Goal: Information Seeking & Learning: Learn about a topic

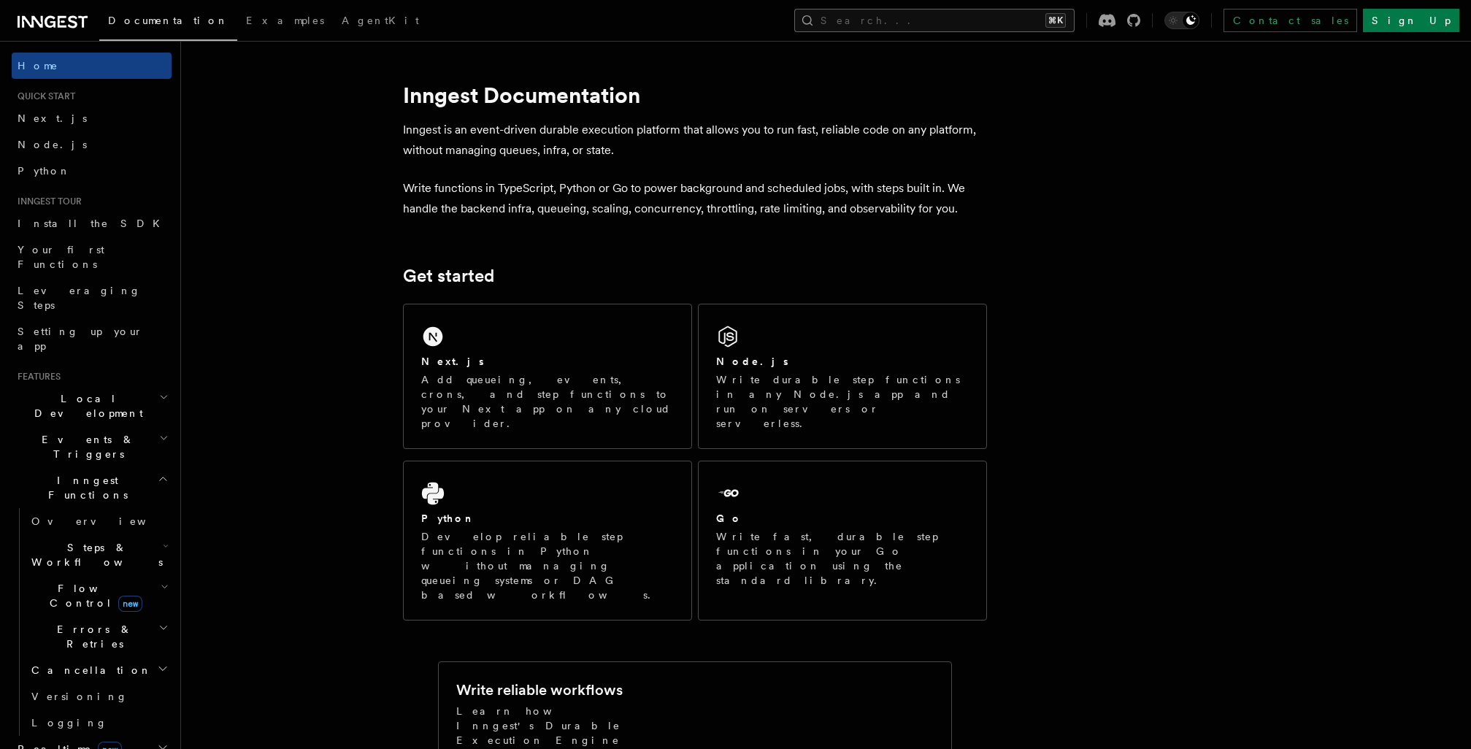
click at [1026, 9] on button "Search... ⌘K" at bounding box center [934, 20] width 280 height 23
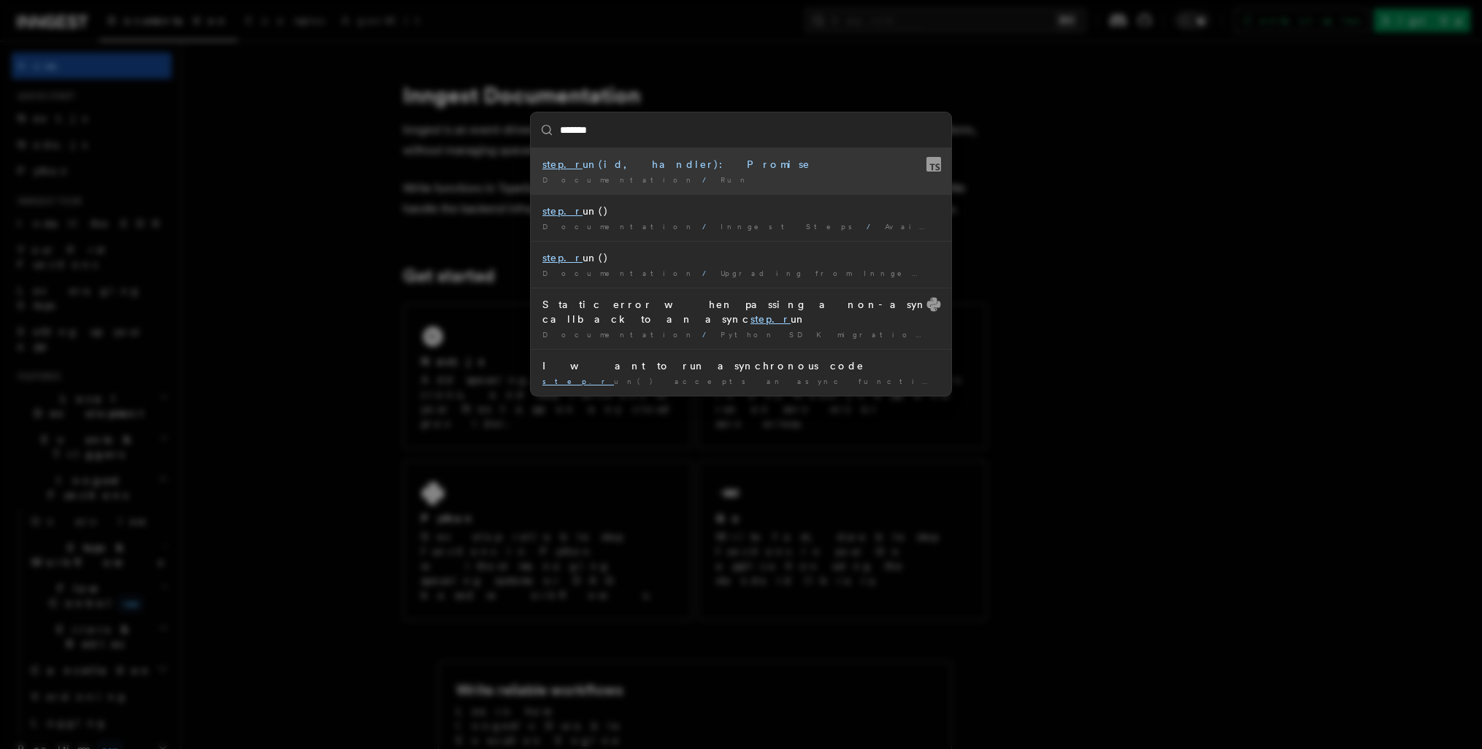
type input "********"
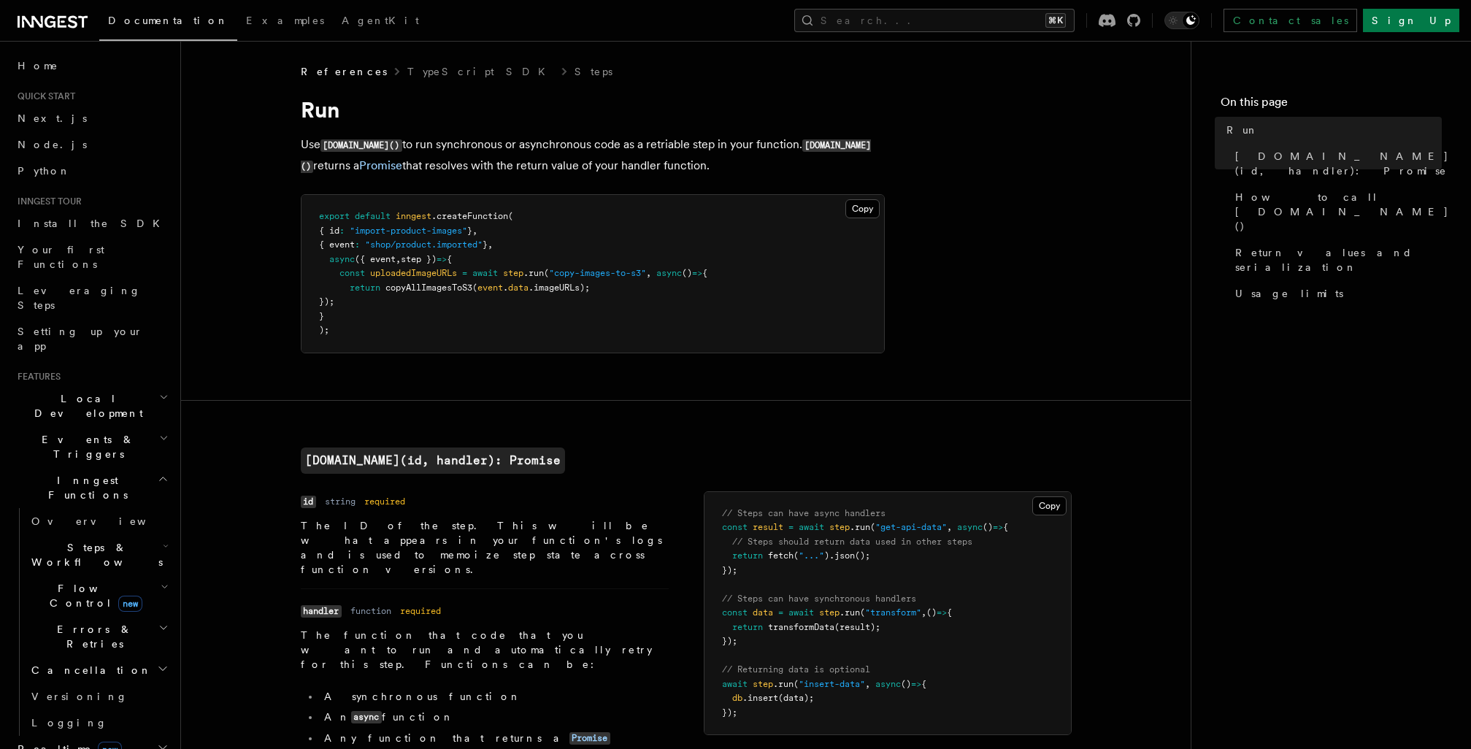
click at [130, 508] on link "Overview" at bounding box center [99, 521] width 146 height 26
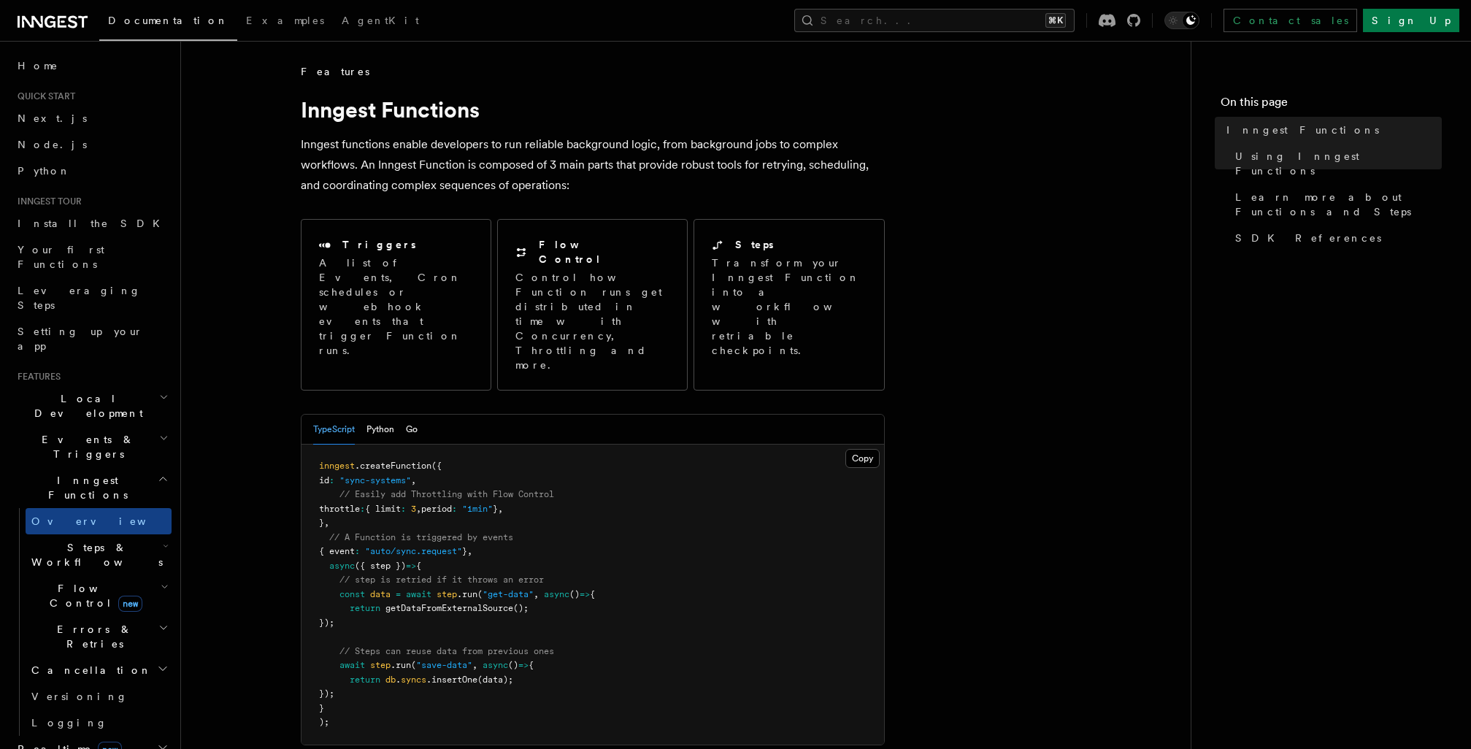
click at [143, 534] on h2 "Steps & Workflows" at bounding box center [99, 554] width 146 height 41
click at [126, 575] on link "Overview" at bounding box center [105, 588] width 132 height 26
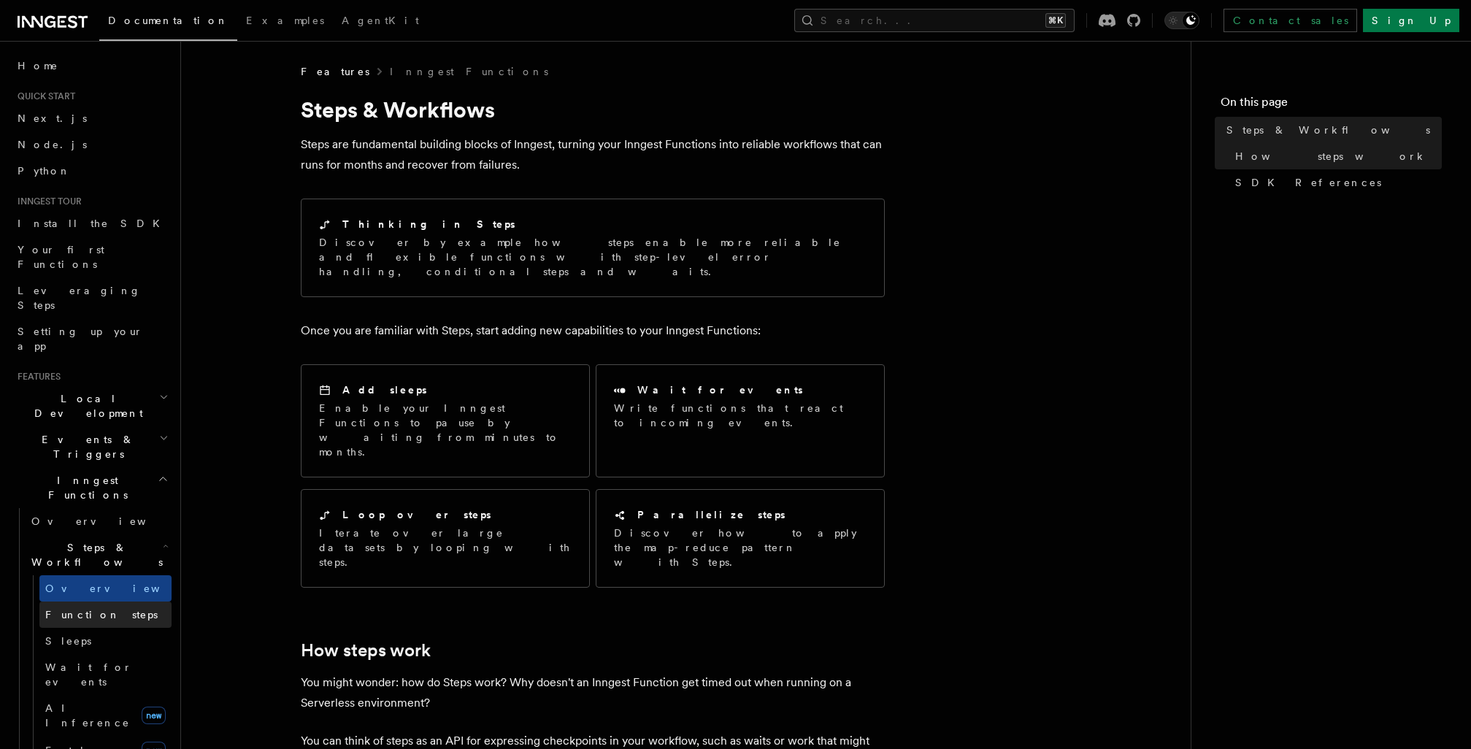
click at [131, 602] on link "Function steps" at bounding box center [105, 615] width 132 height 26
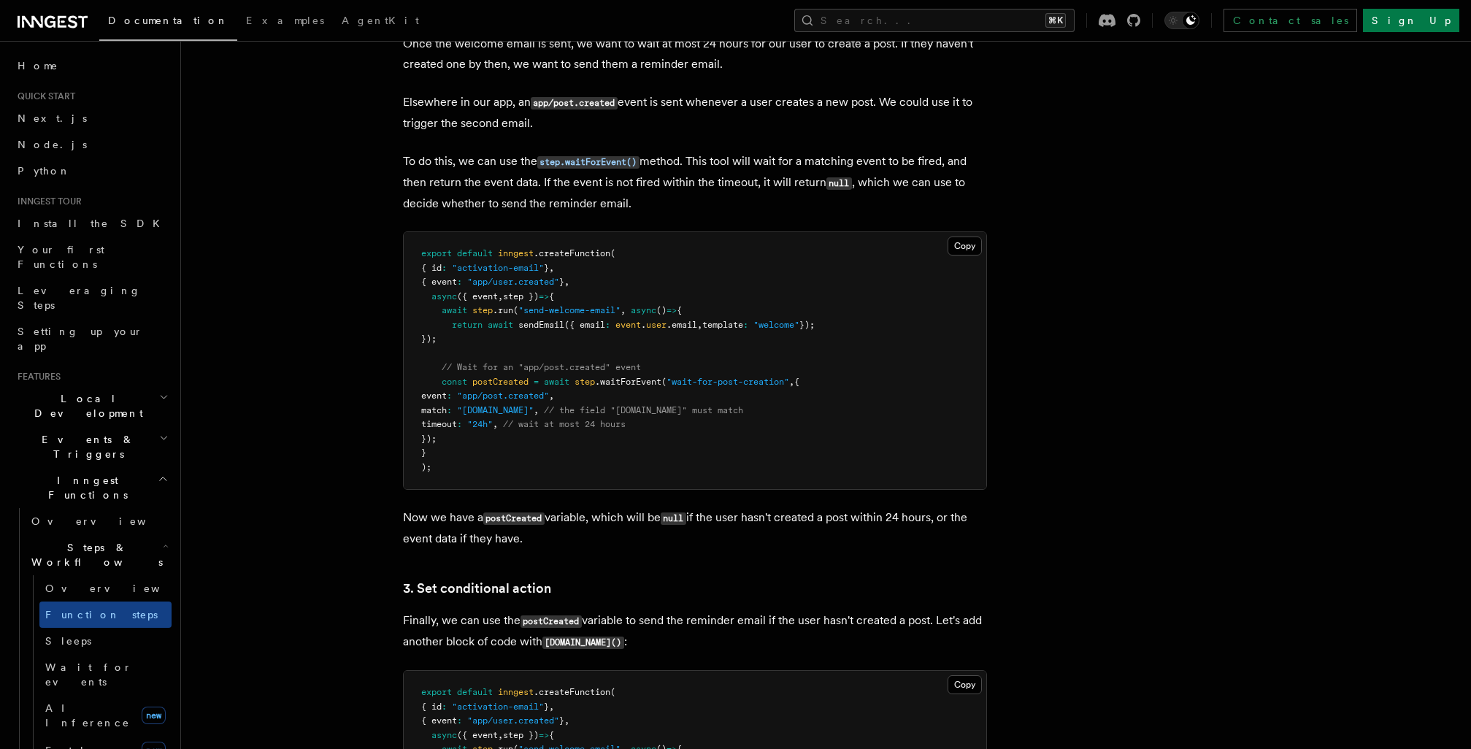
scroll to position [1406, 0]
click at [126, 695] on link "AI Inference new" at bounding box center [105, 715] width 132 height 41
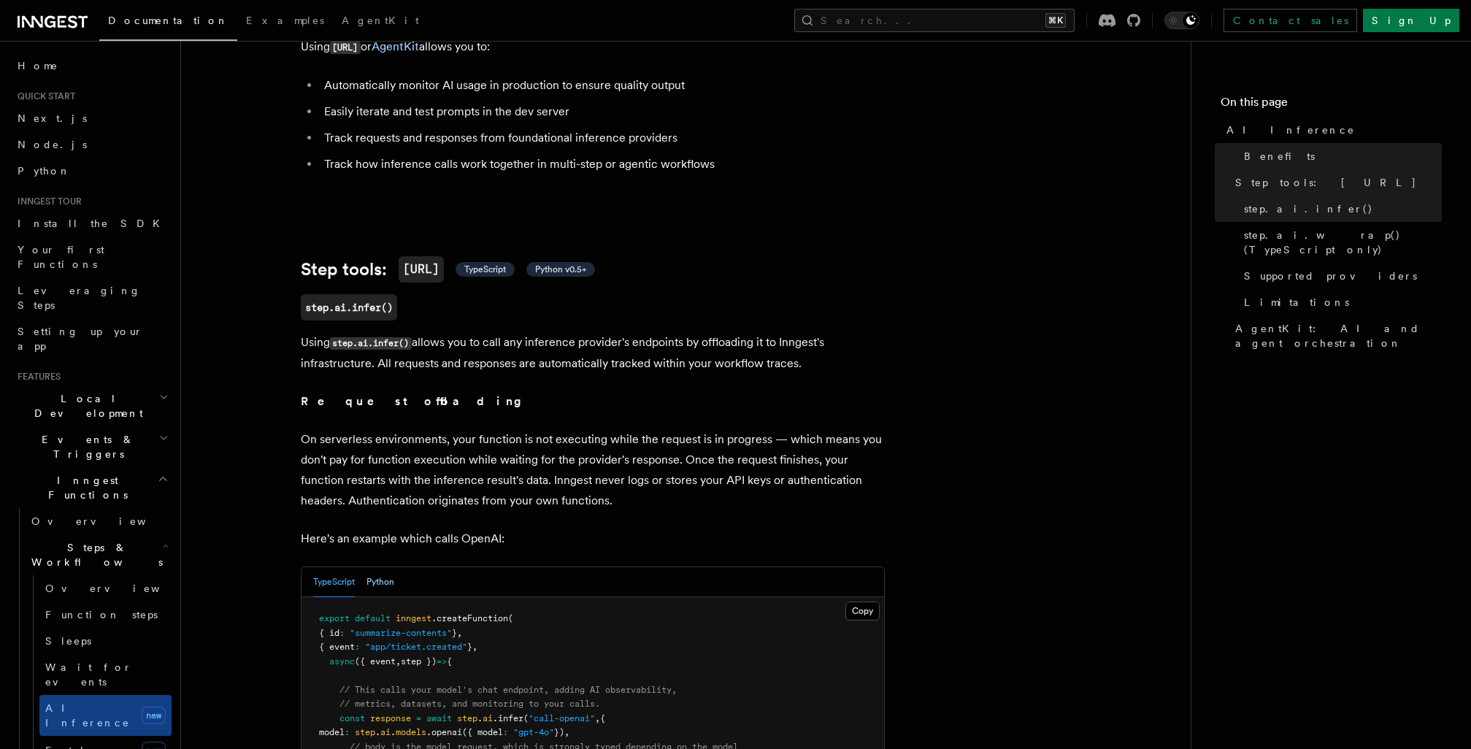
click at [388, 567] on button "Python" at bounding box center [381, 582] width 28 height 30
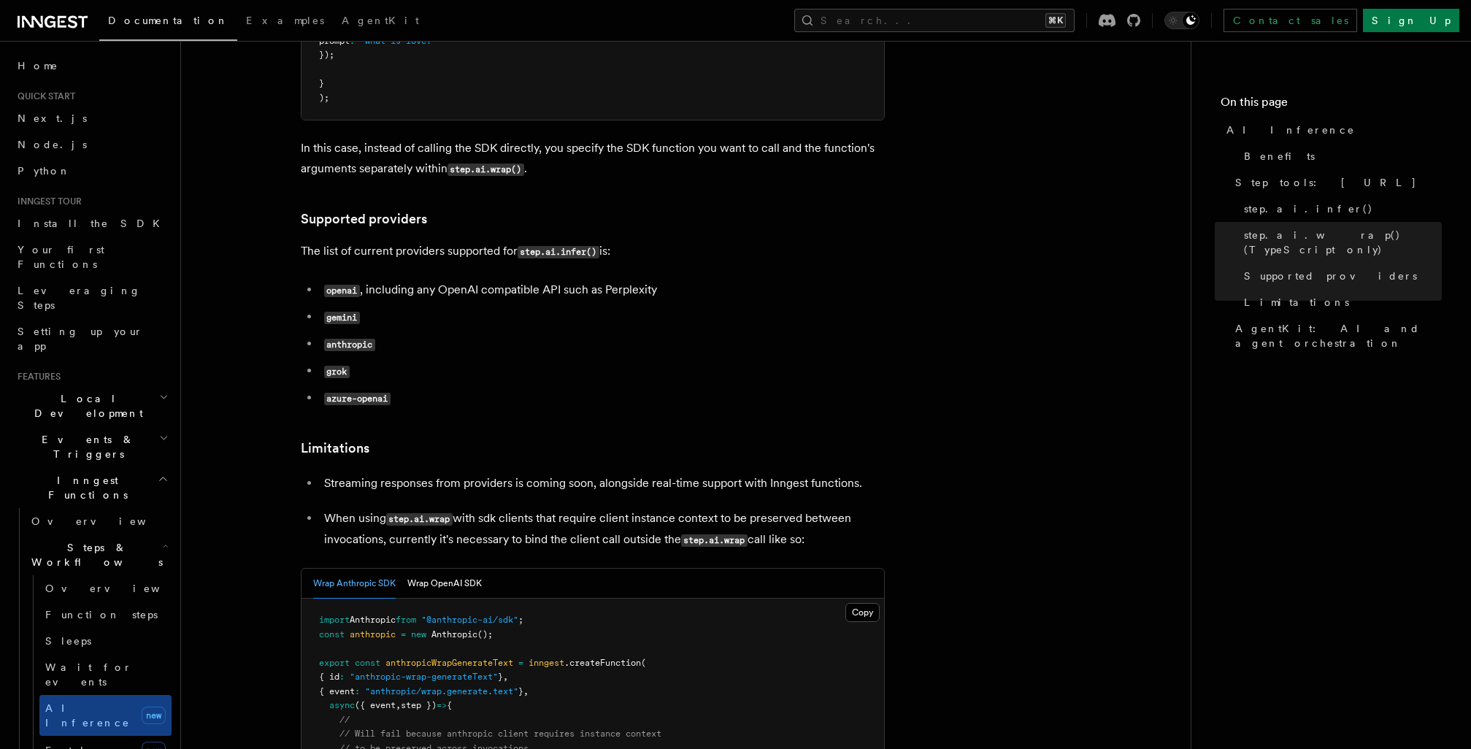
scroll to position [2318, 0]
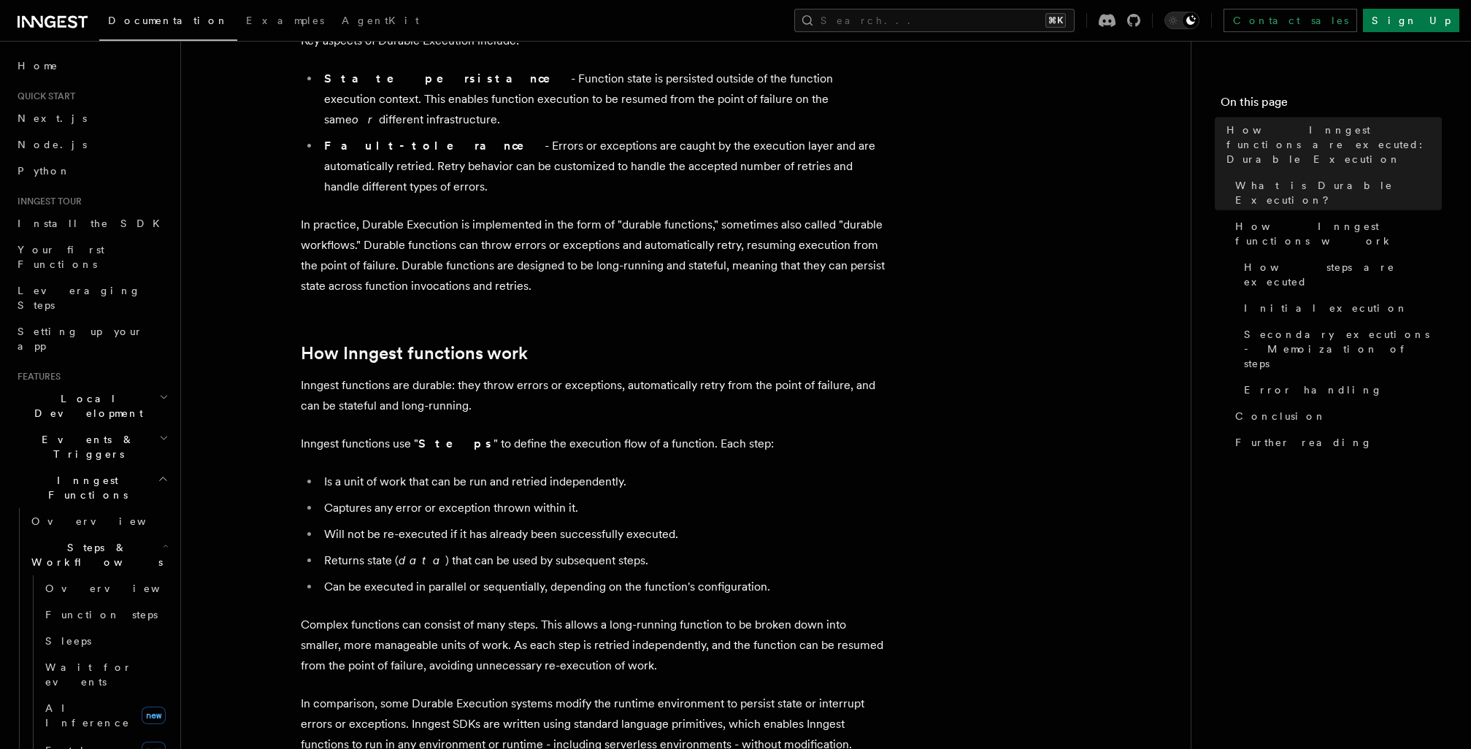
scroll to position [424, 0]
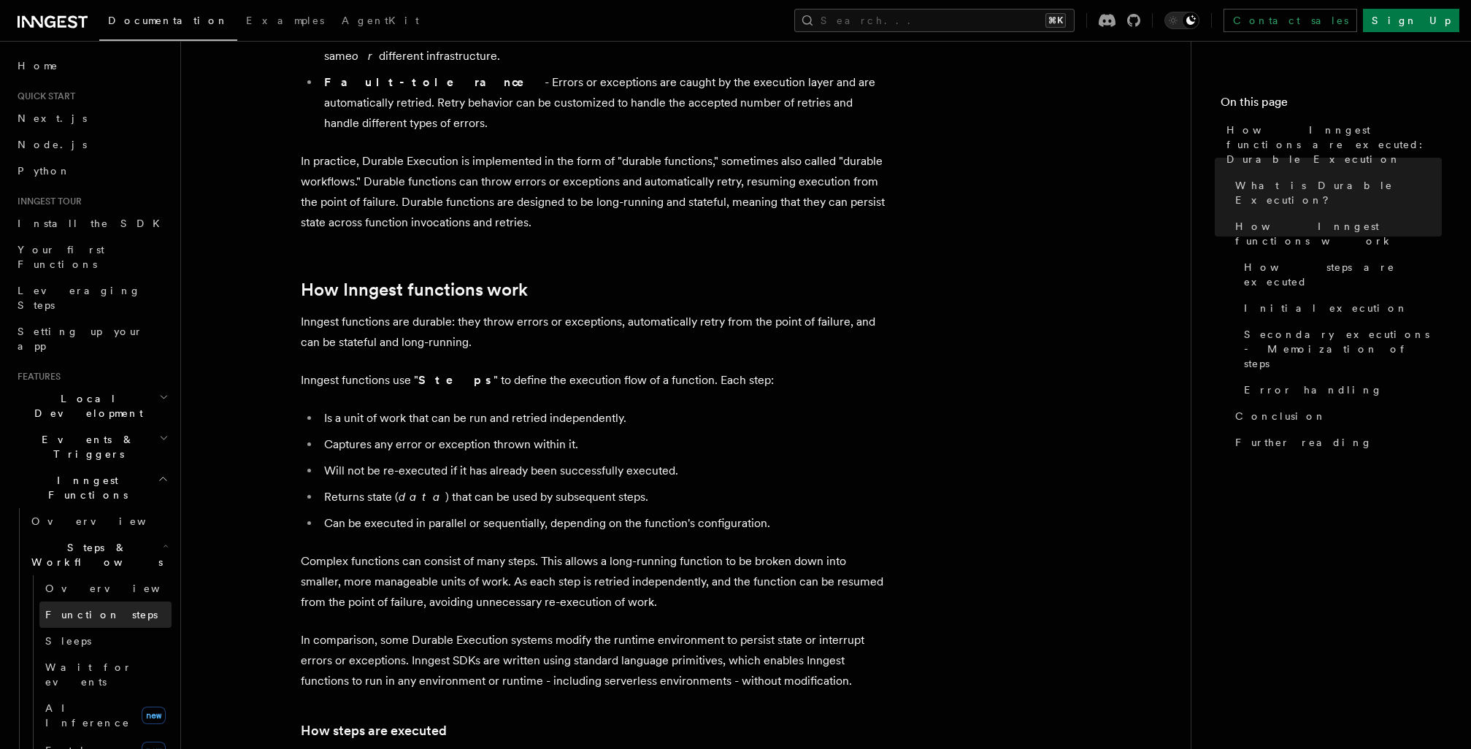
click at [86, 608] on span "Function steps" at bounding box center [101, 615] width 112 height 15
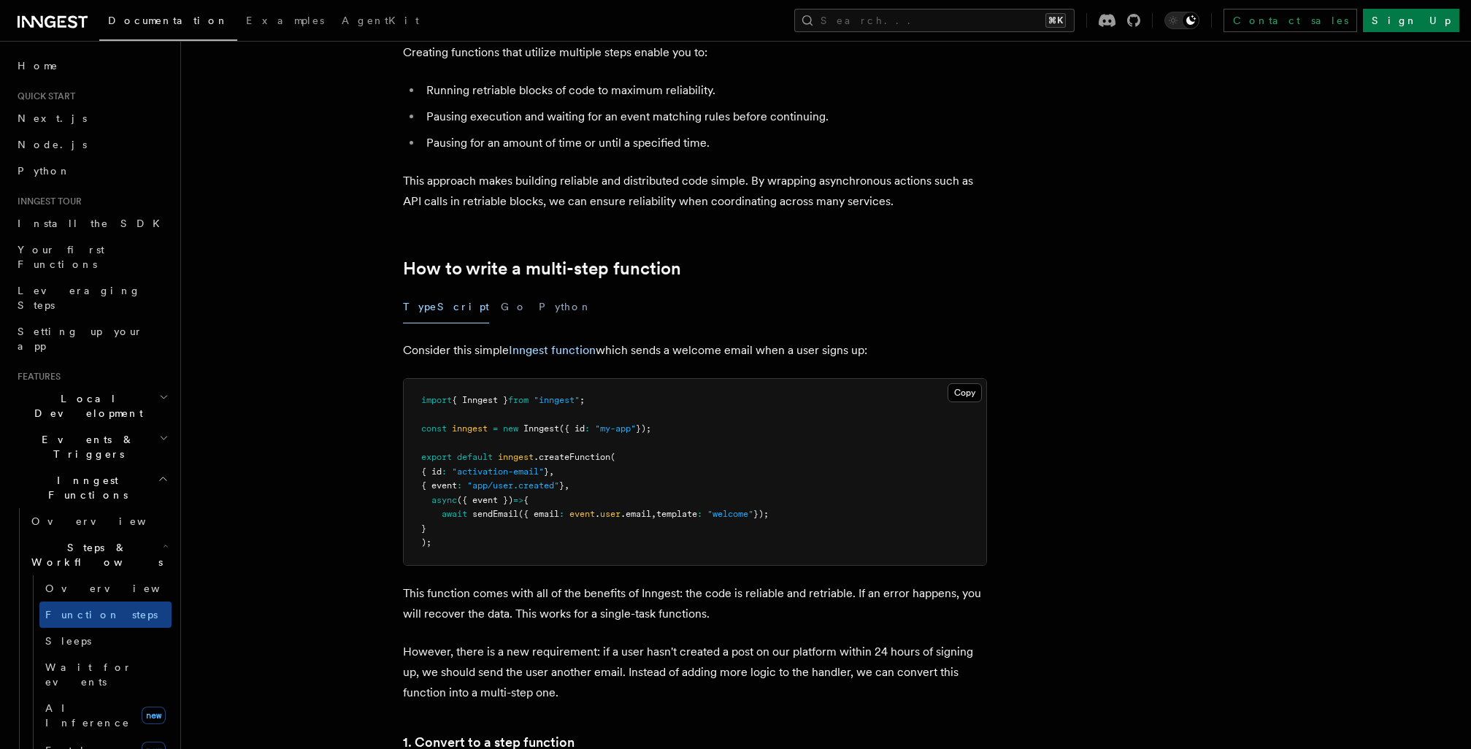
scroll to position [276, 0]
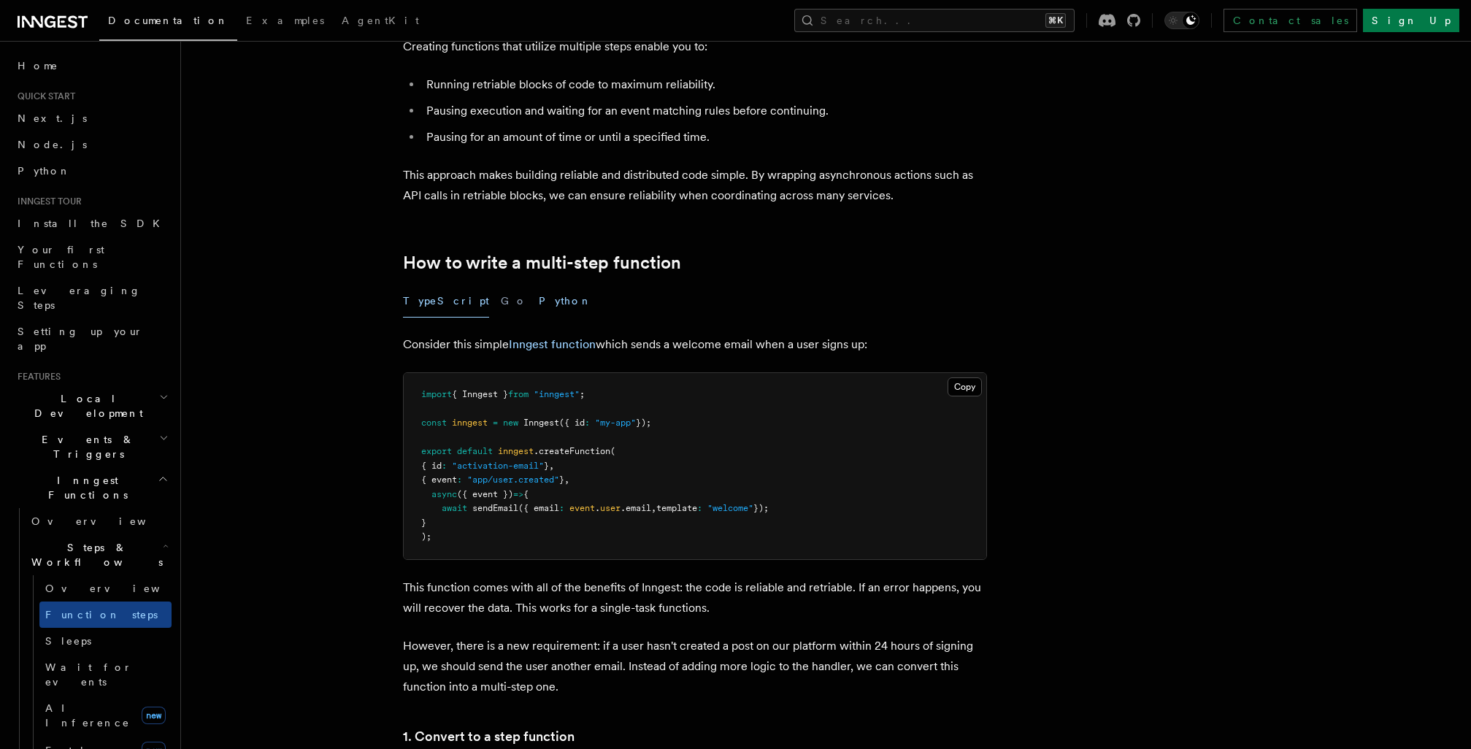
click at [539, 309] on button "Python" at bounding box center [565, 301] width 53 height 33
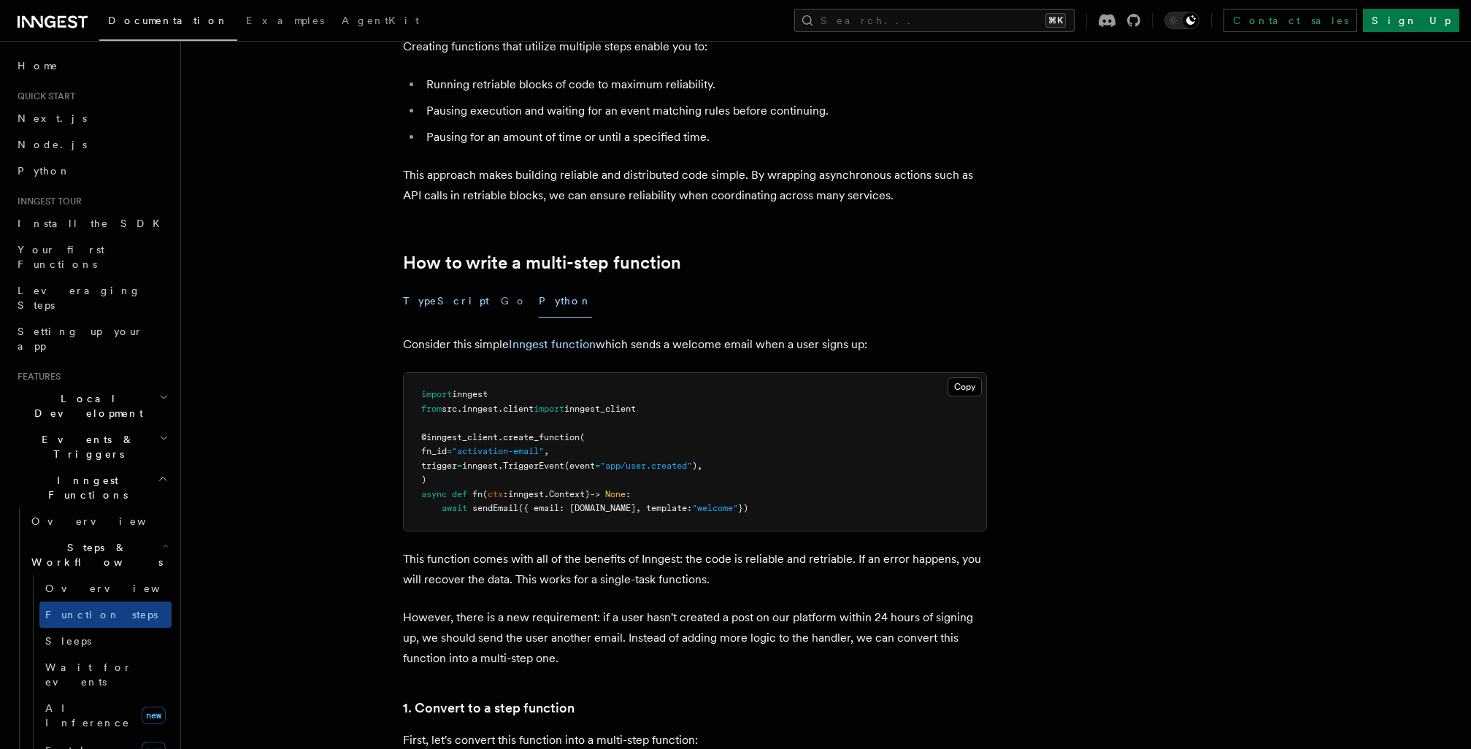
click at [434, 308] on button "TypeScript" at bounding box center [446, 301] width 86 height 33
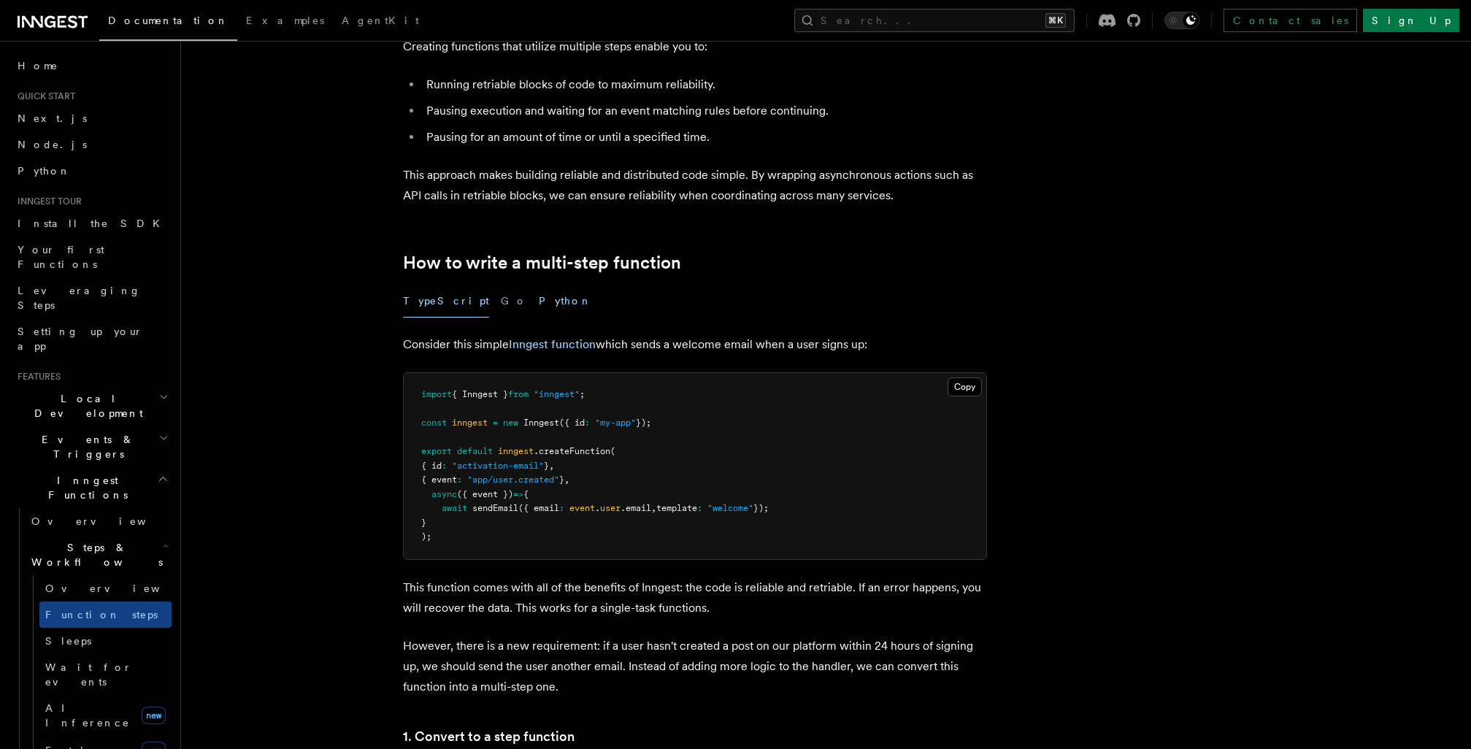
click at [539, 306] on button "Python" at bounding box center [565, 301] width 53 height 33
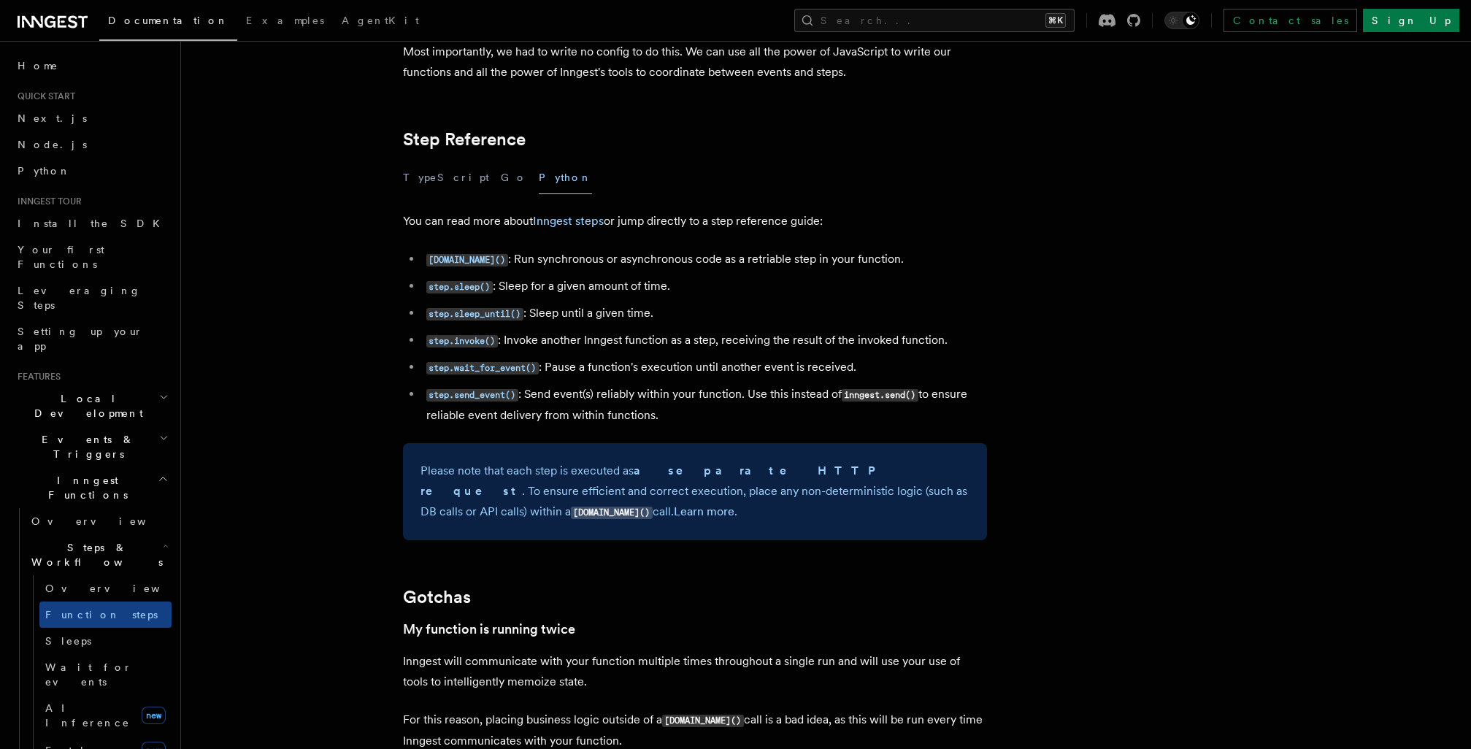
scroll to position [2679, 0]
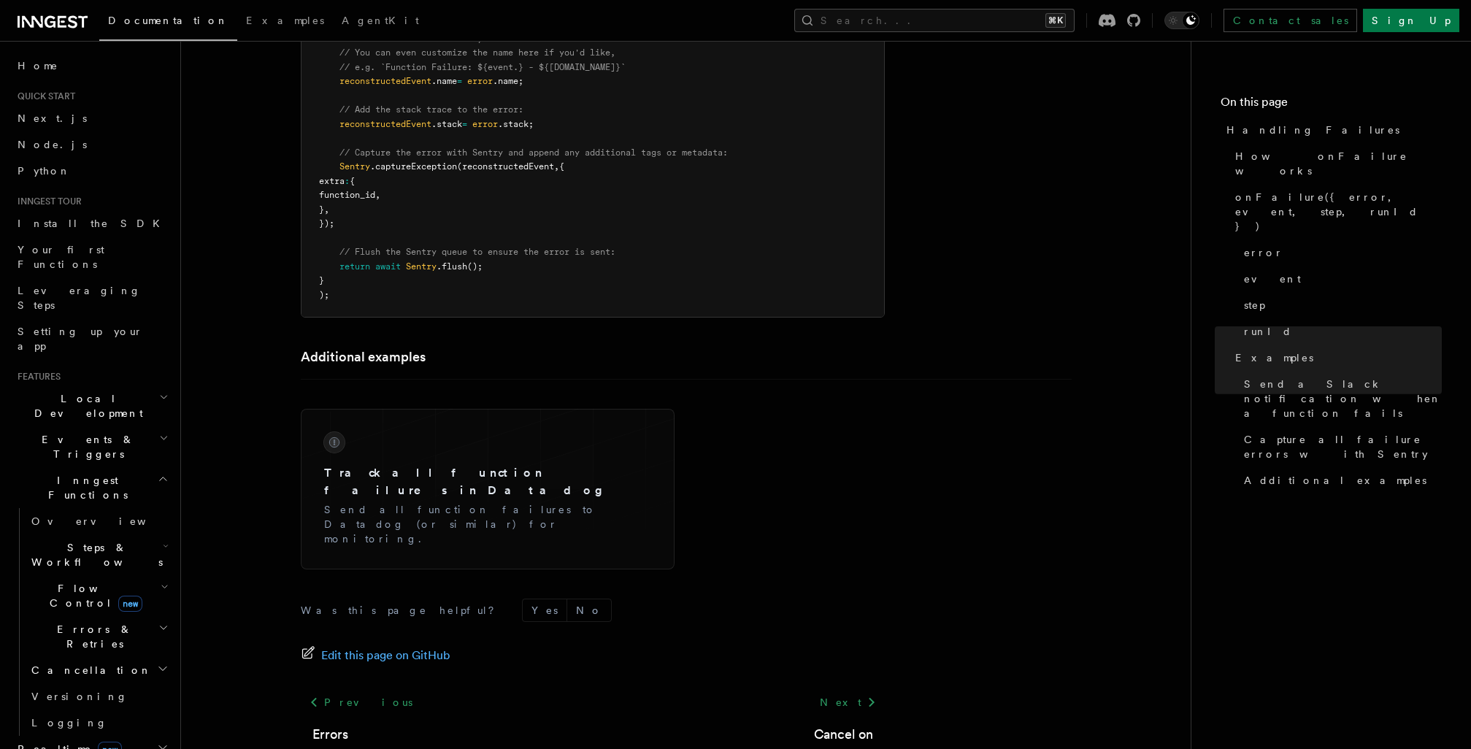
scroll to position [2810, 0]
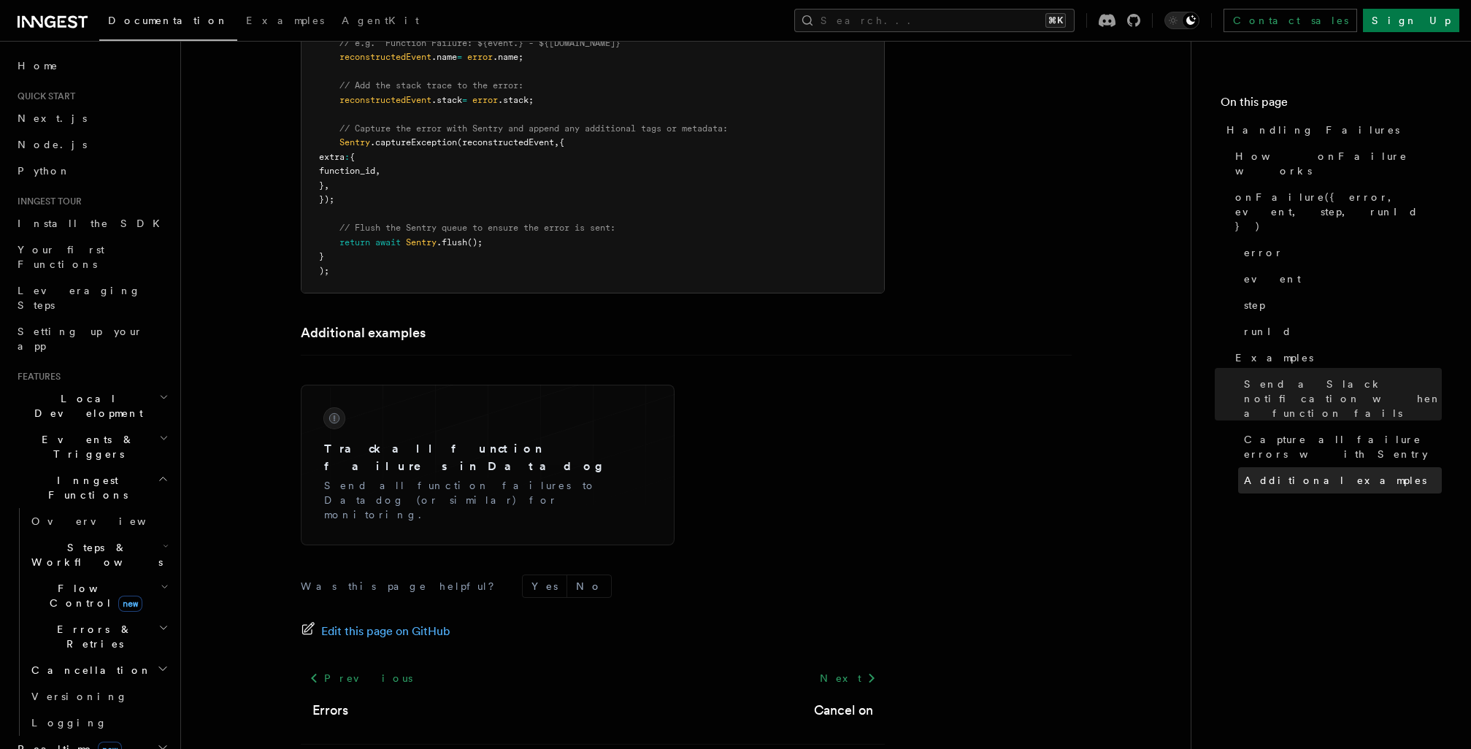
click at [1289, 473] on span "Additional examples" at bounding box center [1335, 480] width 183 height 15
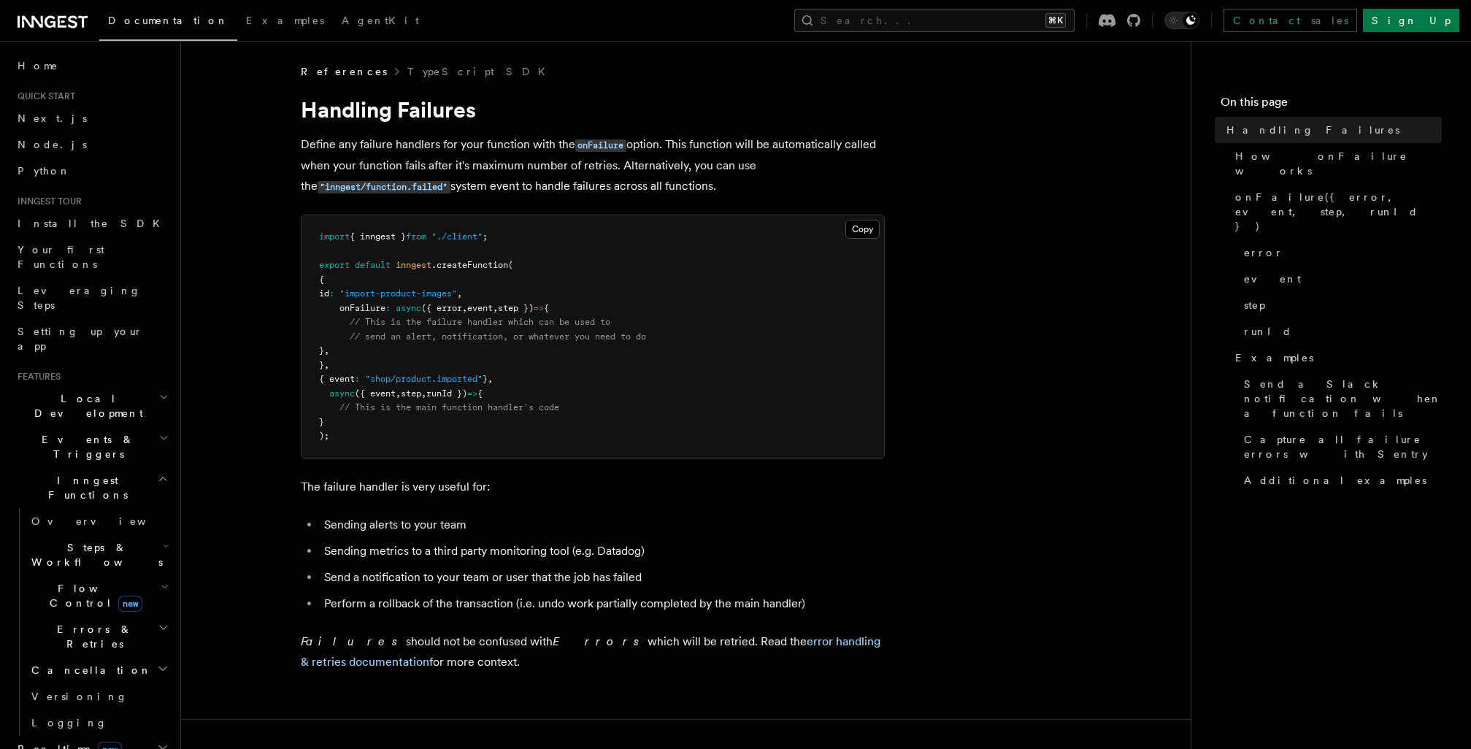
click at [589, 156] on p "Define any failure handlers for your function with the onFailure option. This f…" at bounding box center [593, 165] width 584 height 63
click at [593, 146] on code "onFailure" at bounding box center [600, 145] width 51 height 12
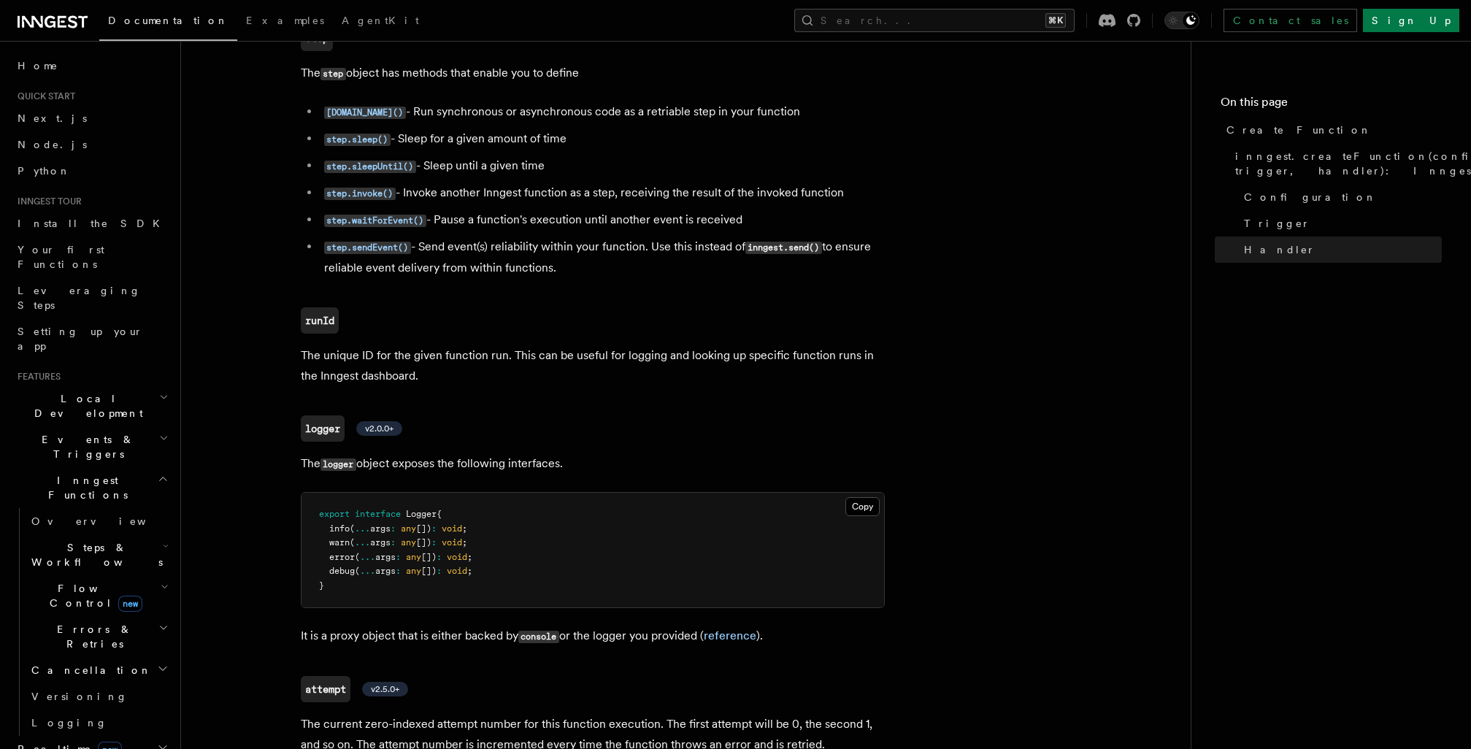
scroll to position [3272, 0]
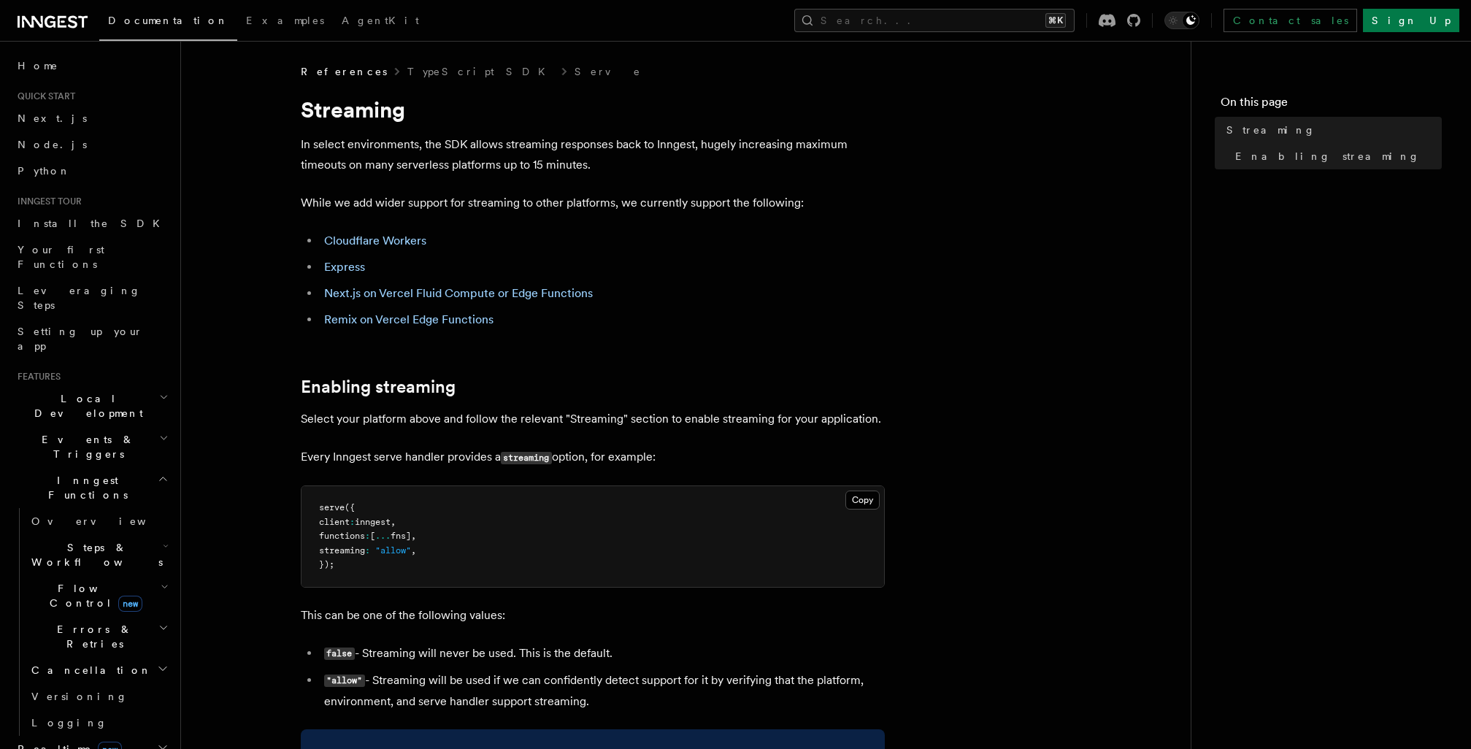
click at [243, 345] on article "References TypeScript SDK Serve Streaming In select environments, the SDK allow…" at bounding box center [685, 609] width 963 height 1090
click at [940, 23] on button "Search... ⌘K" at bounding box center [934, 20] width 280 height 23
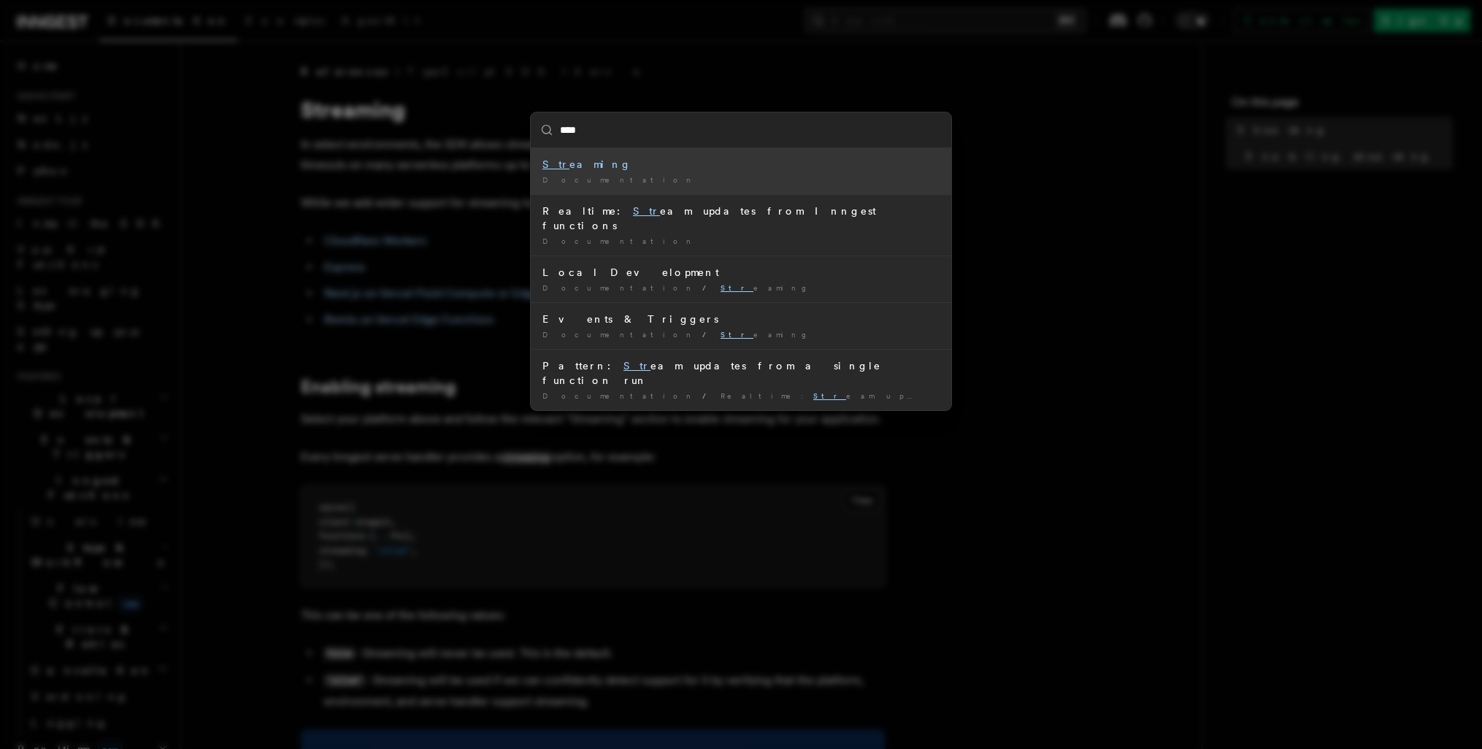
type input "*****"
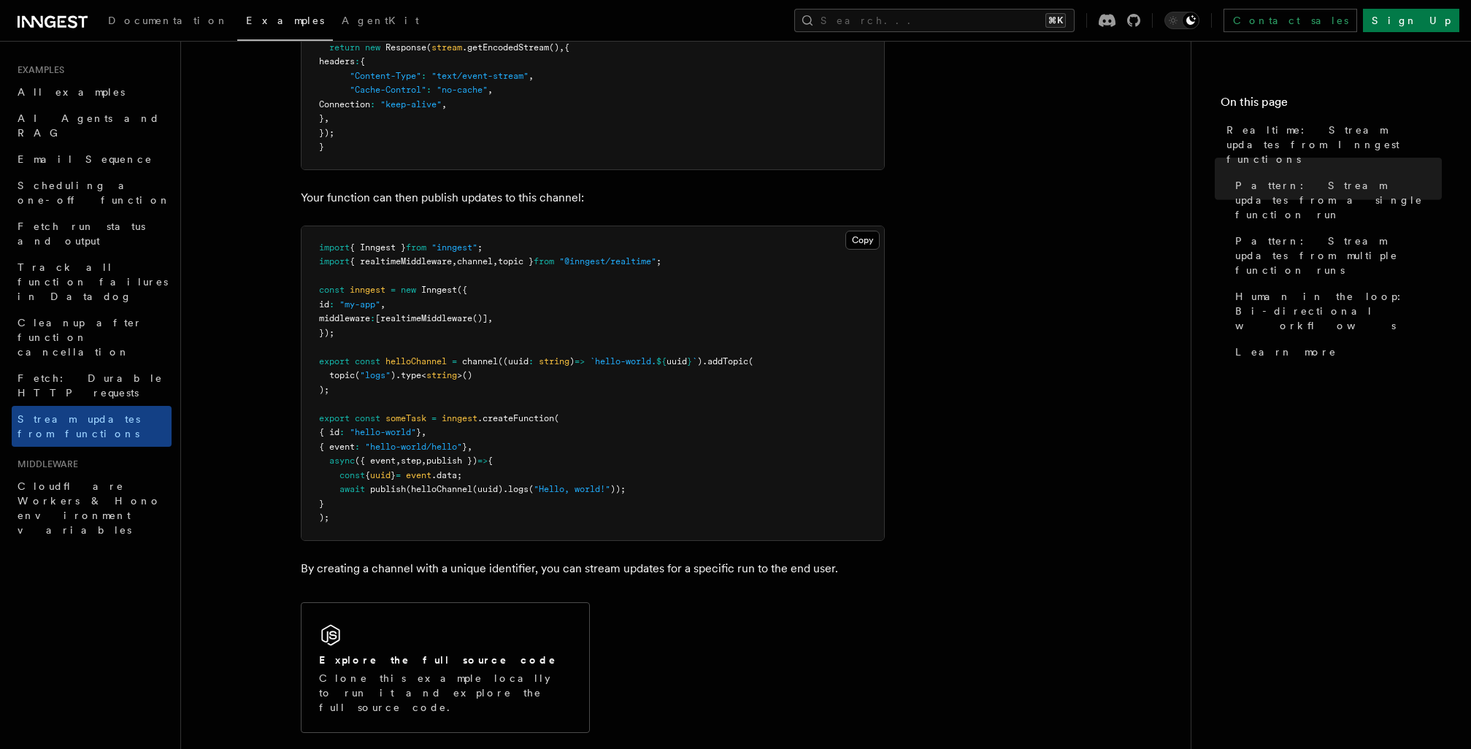
scroll to position [1203, 0]
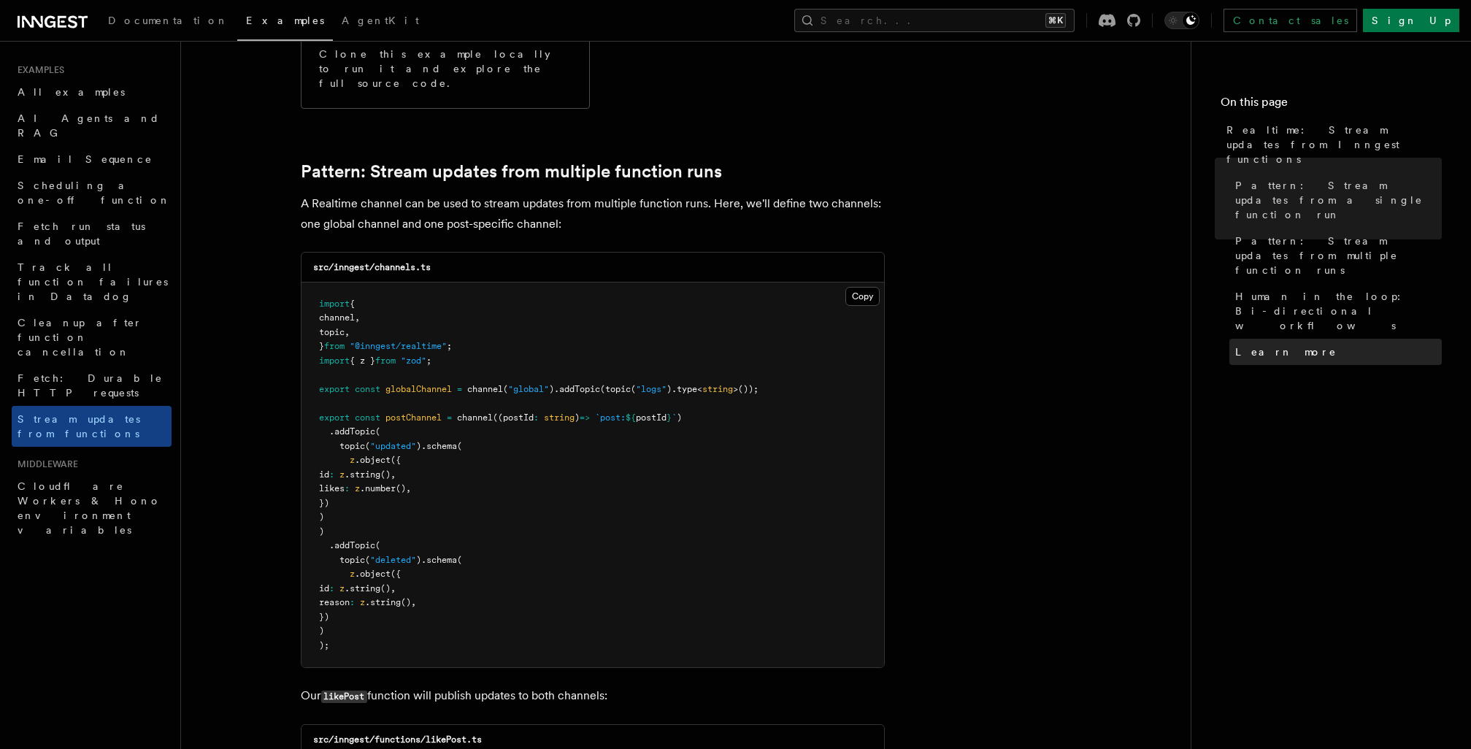
click at [1385, 339] on link "Learn more" at bounding box center [1336, 352] width 212 height 26
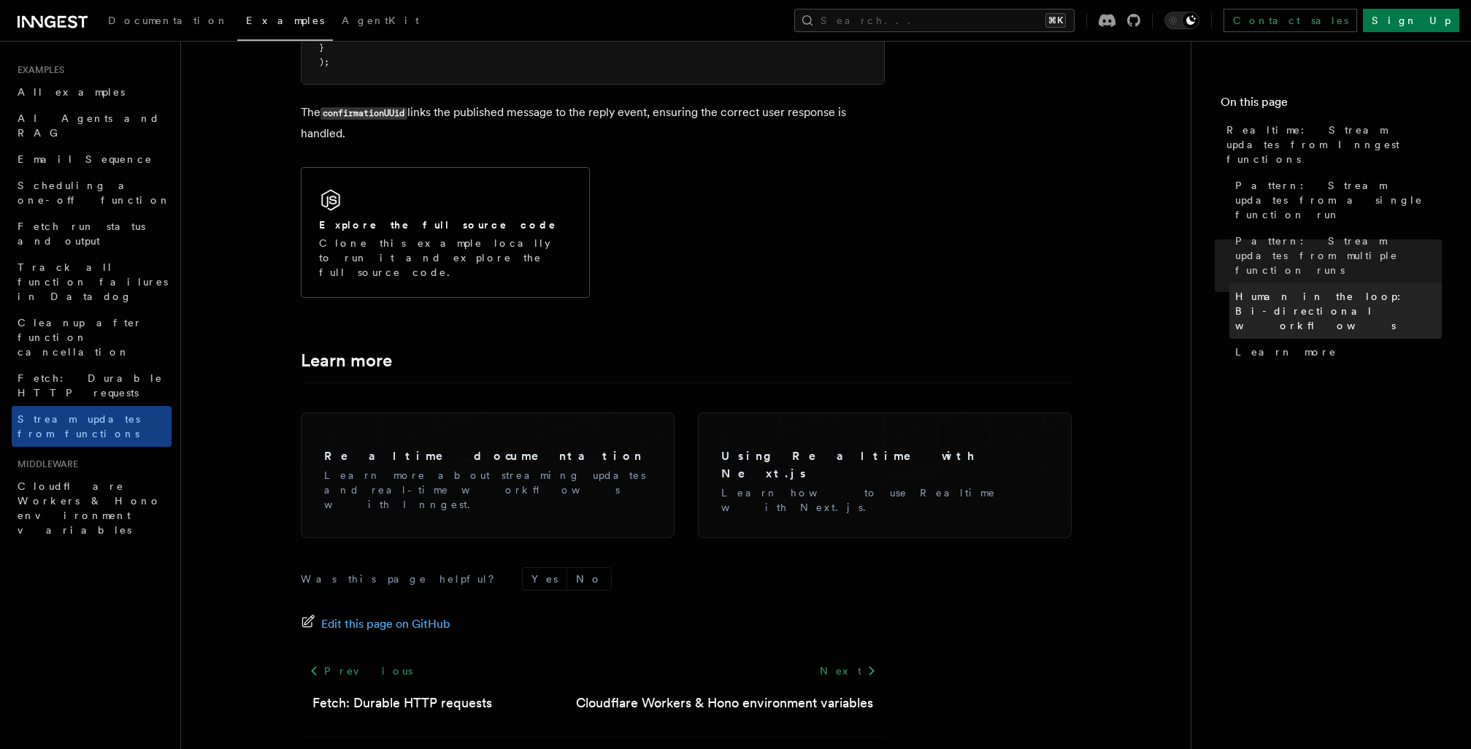
click at [1373, 289] on span "Human in the loop: Bi-directional workflows" at bounding box center [1338, 311] width 207 height 44
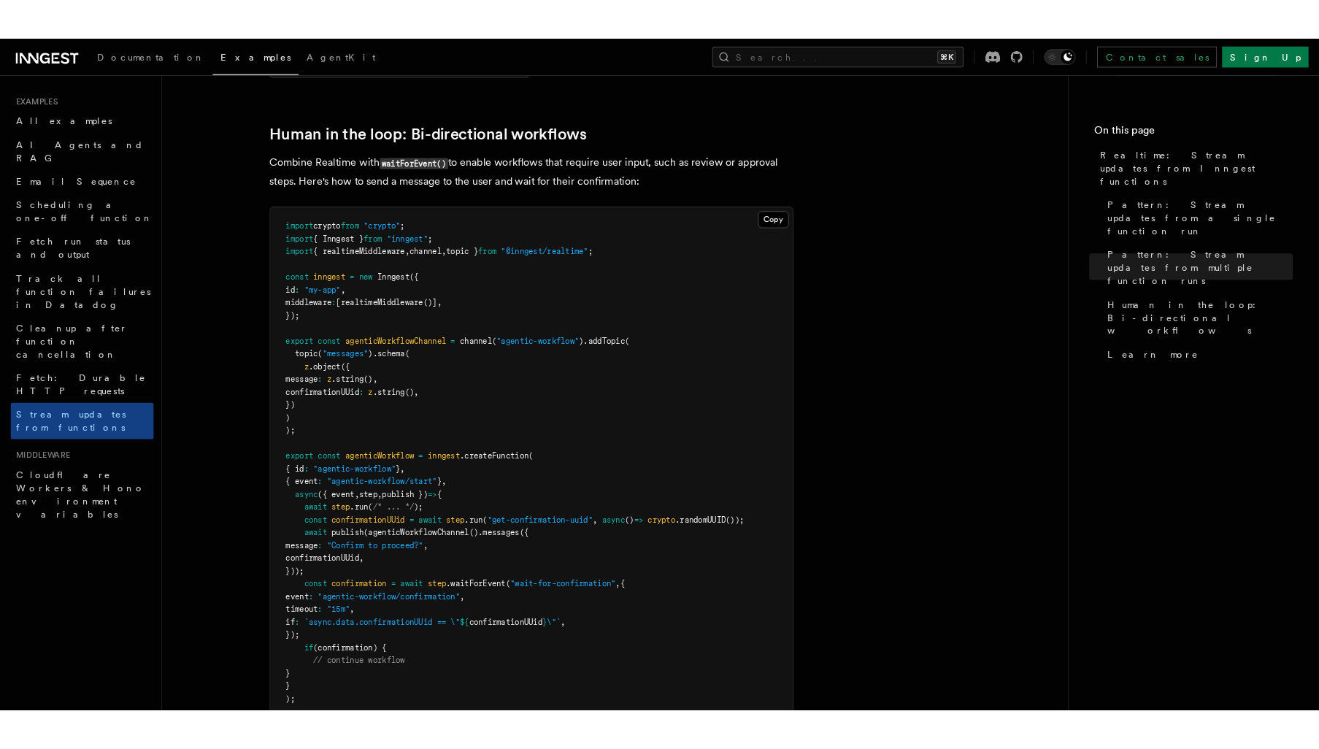
scroll to position [2809, 0]
